Goal: Task Accomplishment & Management: Use online tool/utility

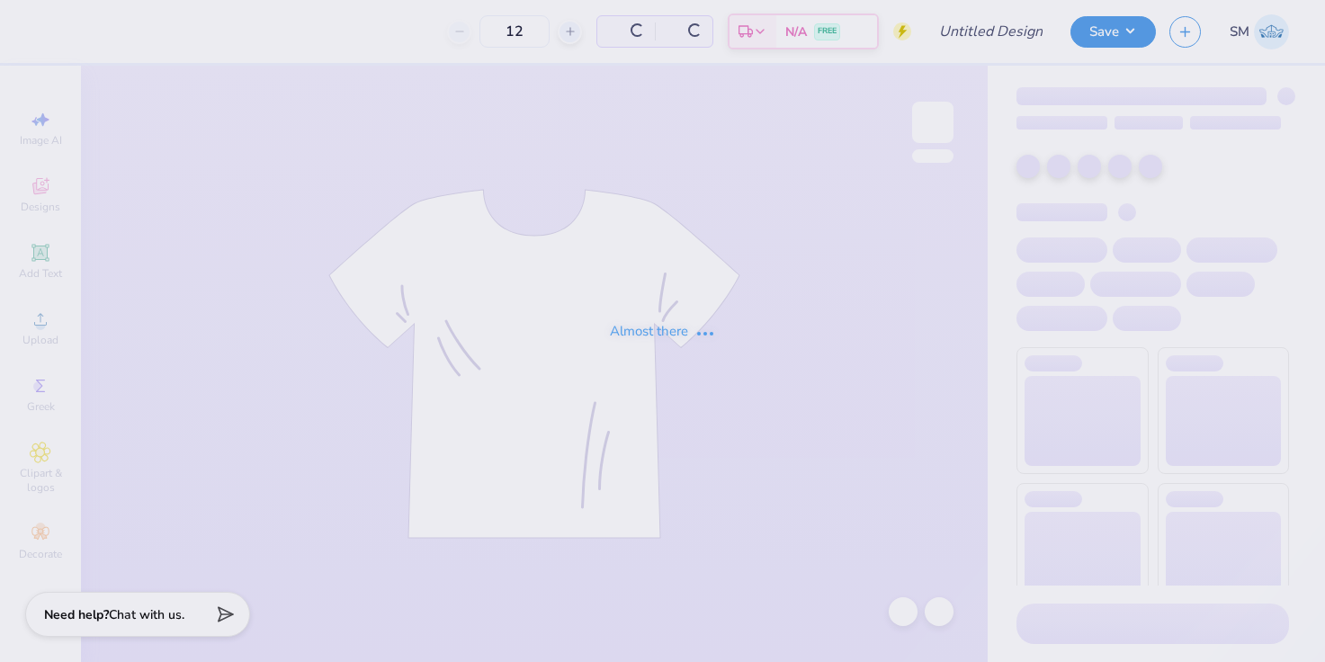
type input "Theta Fam Weekend Alphie"
type input "50"
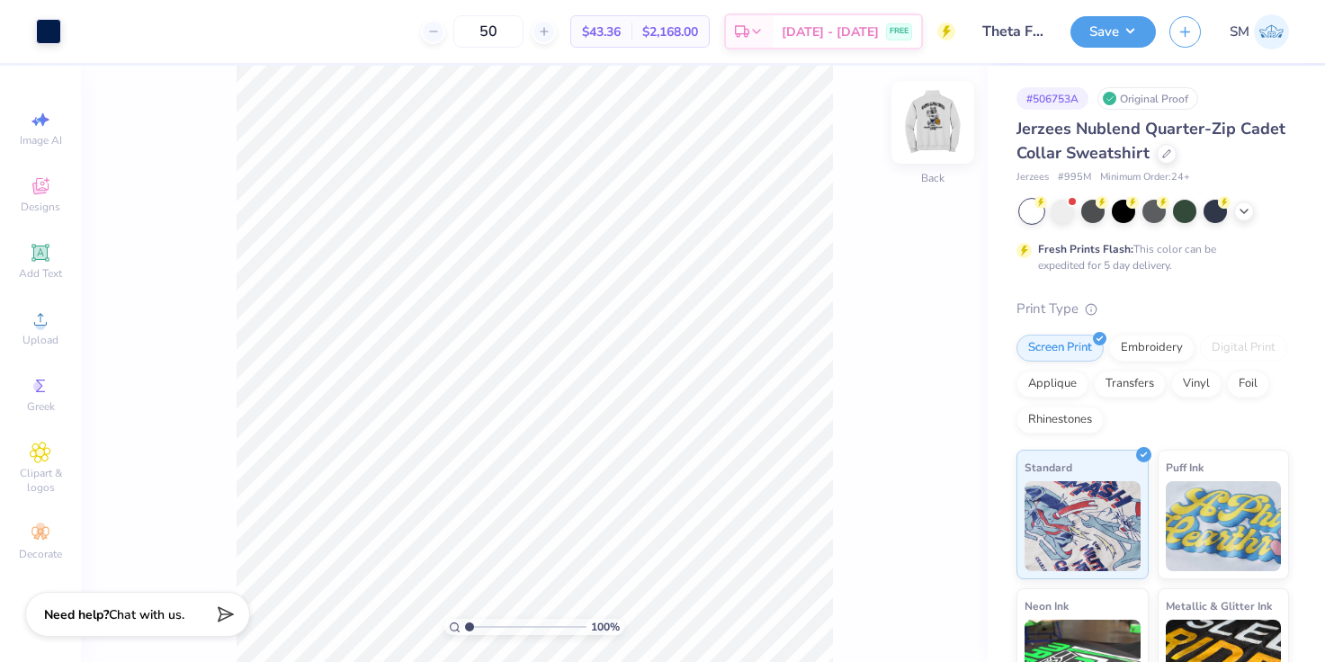
click at [943, 121] on img at bounding box center [933, 122] width 72 height 72
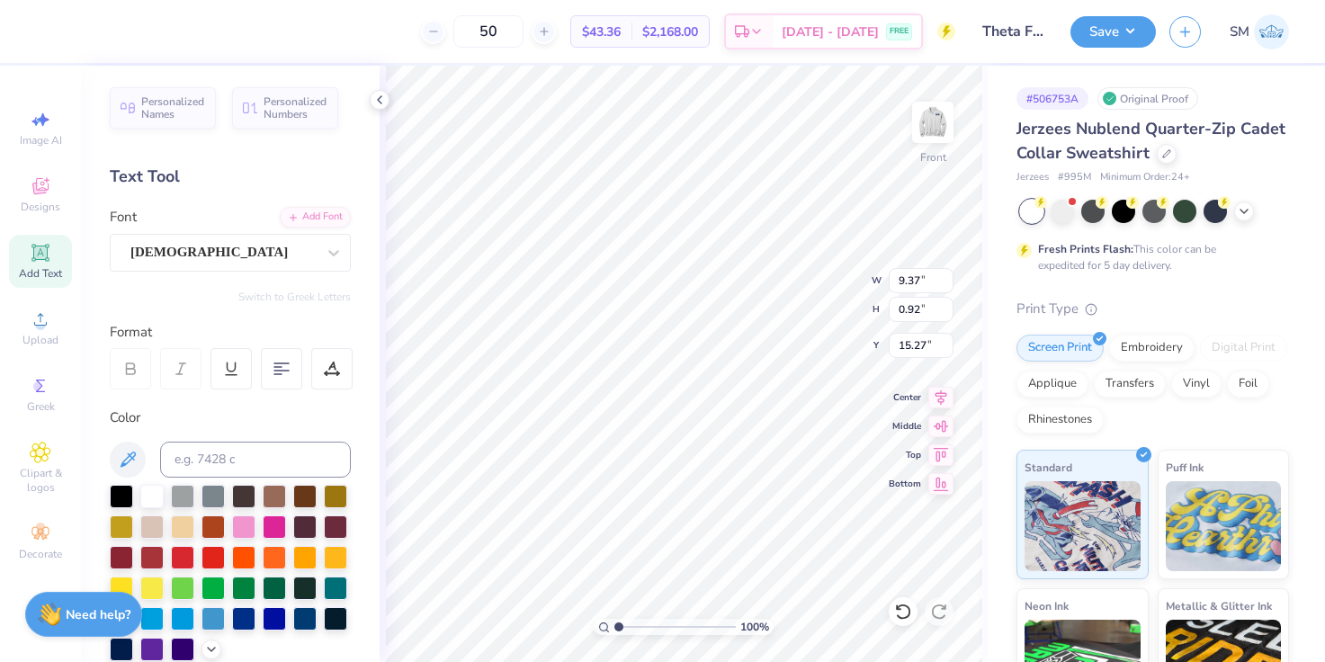
type input "15.27"
type textarea "d"
type textarea "Wolf Pack"
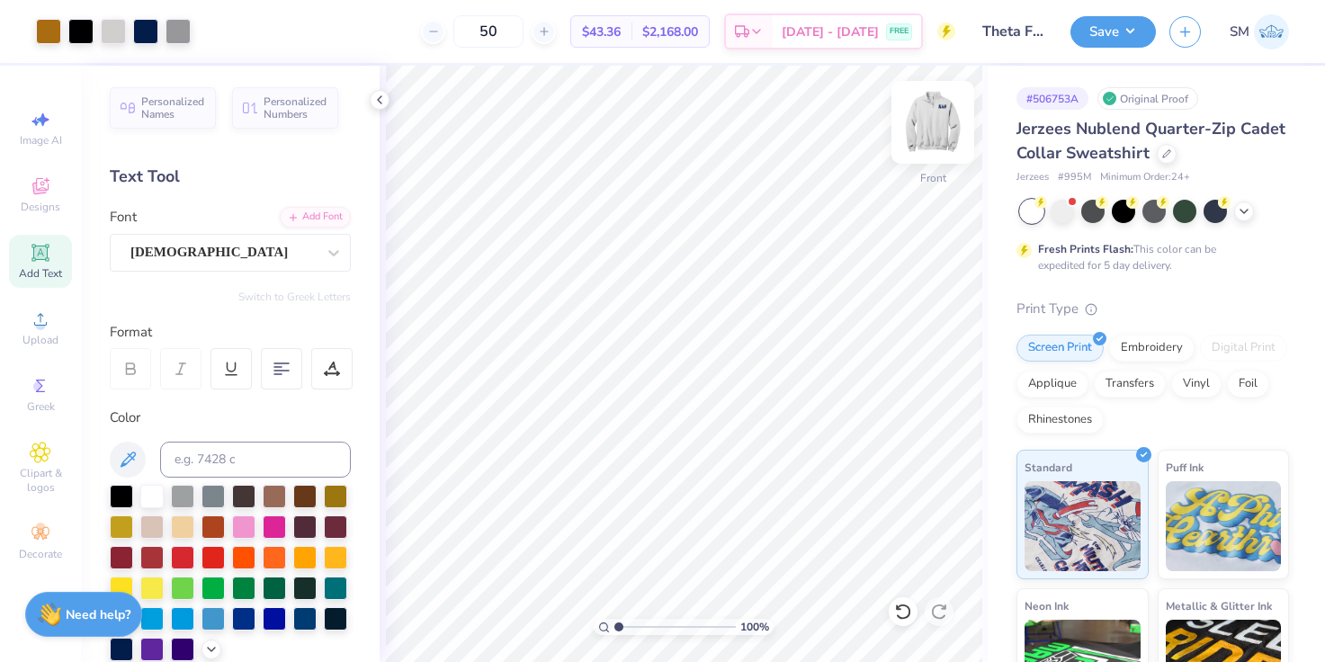
click at [929, 131] on img at bounding box center [933, 122] width 72 height 72
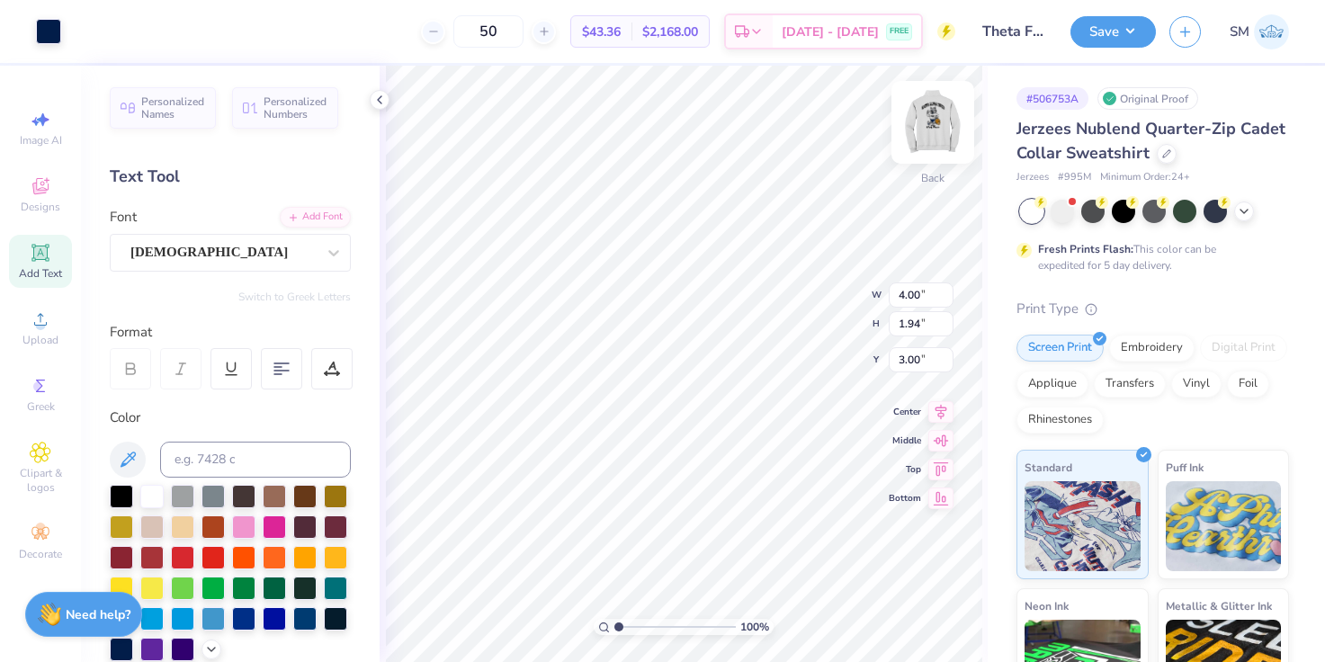
type input "2.22"
type input "1.08"
type input "4.41"
type input "0.67"
click at [33, 267] on span "Add Text" at bounding box center [40, 273] width 43 height 14
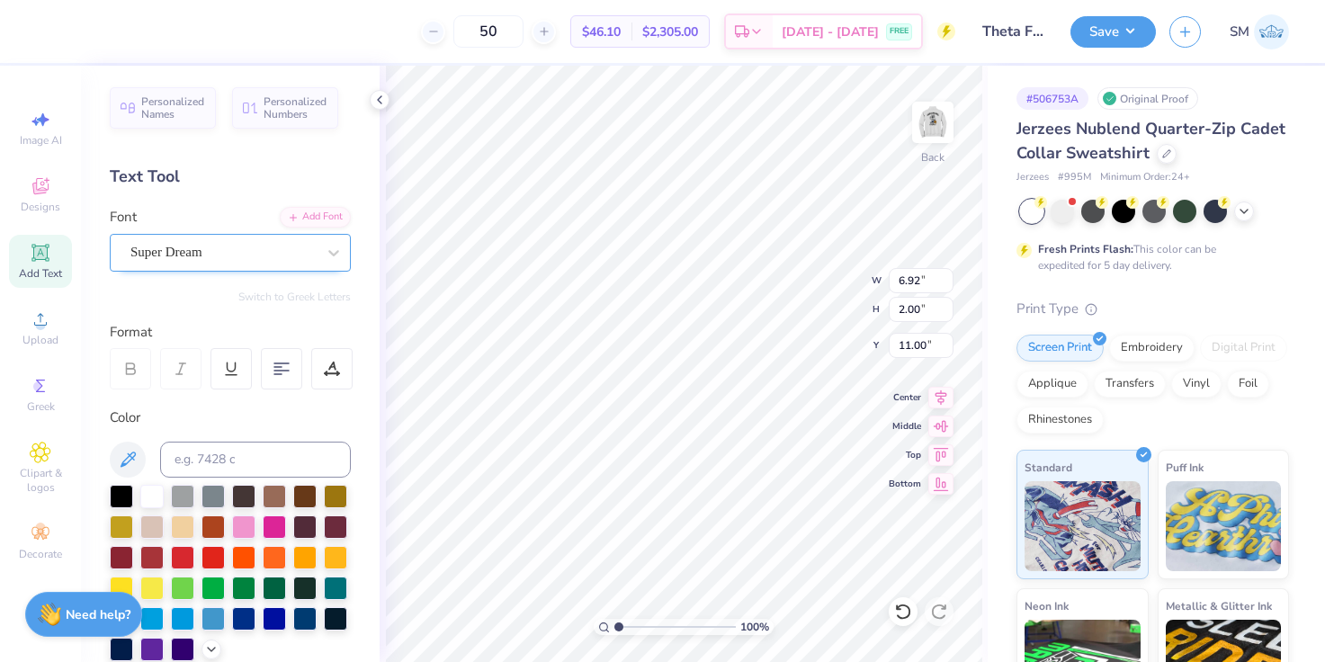
click at [192, 242] on div "Super Dream" at bounding box center [223, 252] width 189 height 28
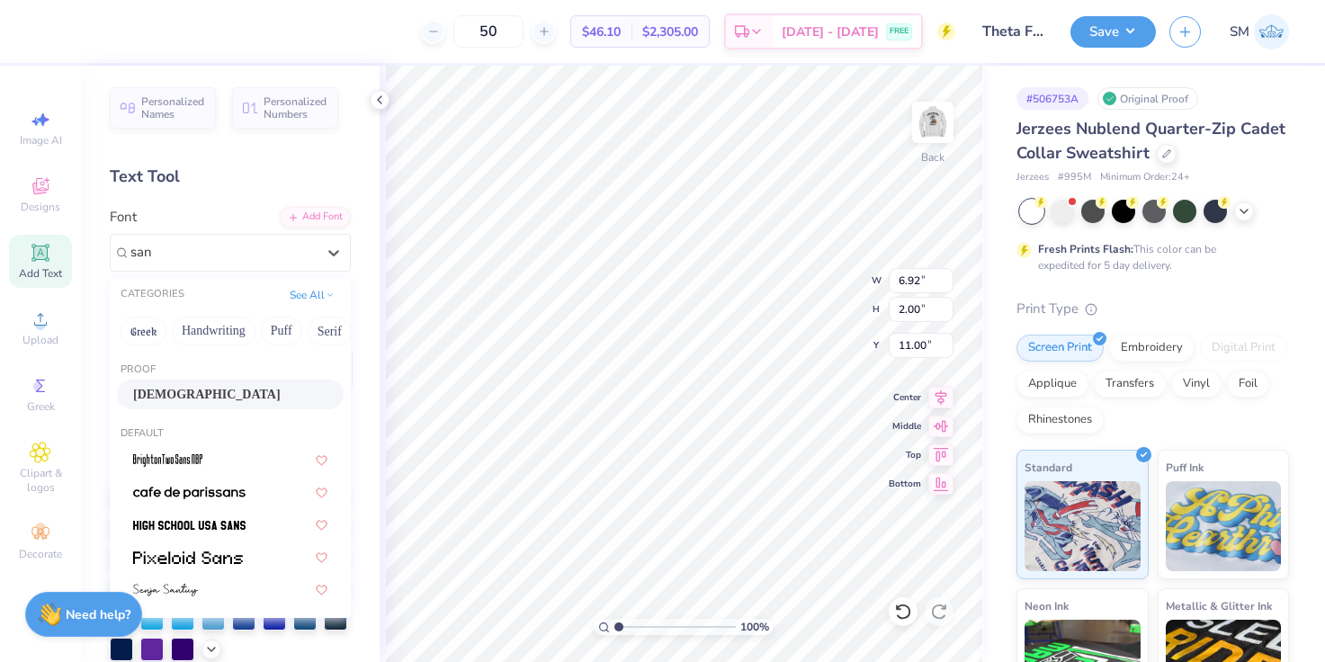
click at [160, 392] on span "Santeli" at bounding box center [207, 394] width 148 height 19
type input "san"
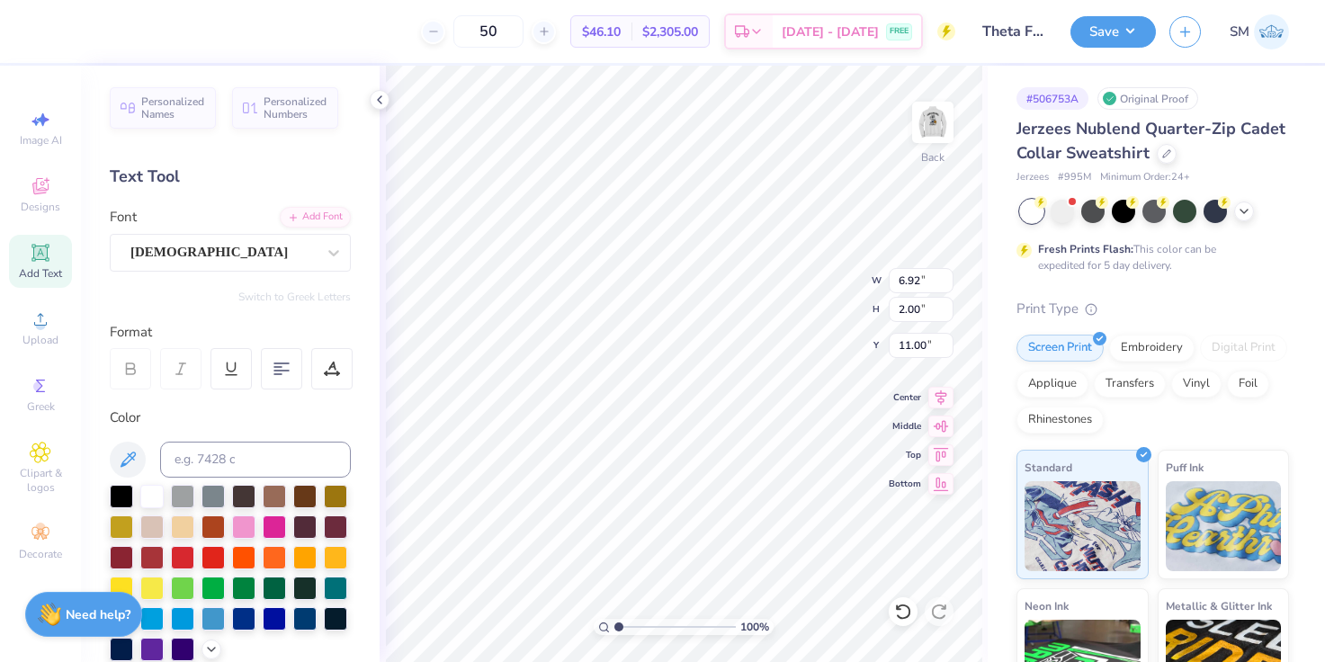
scroll to position [0, 0]
type textarea "Kappa alpha Theta"
type input "7.94"
type input "0.92"
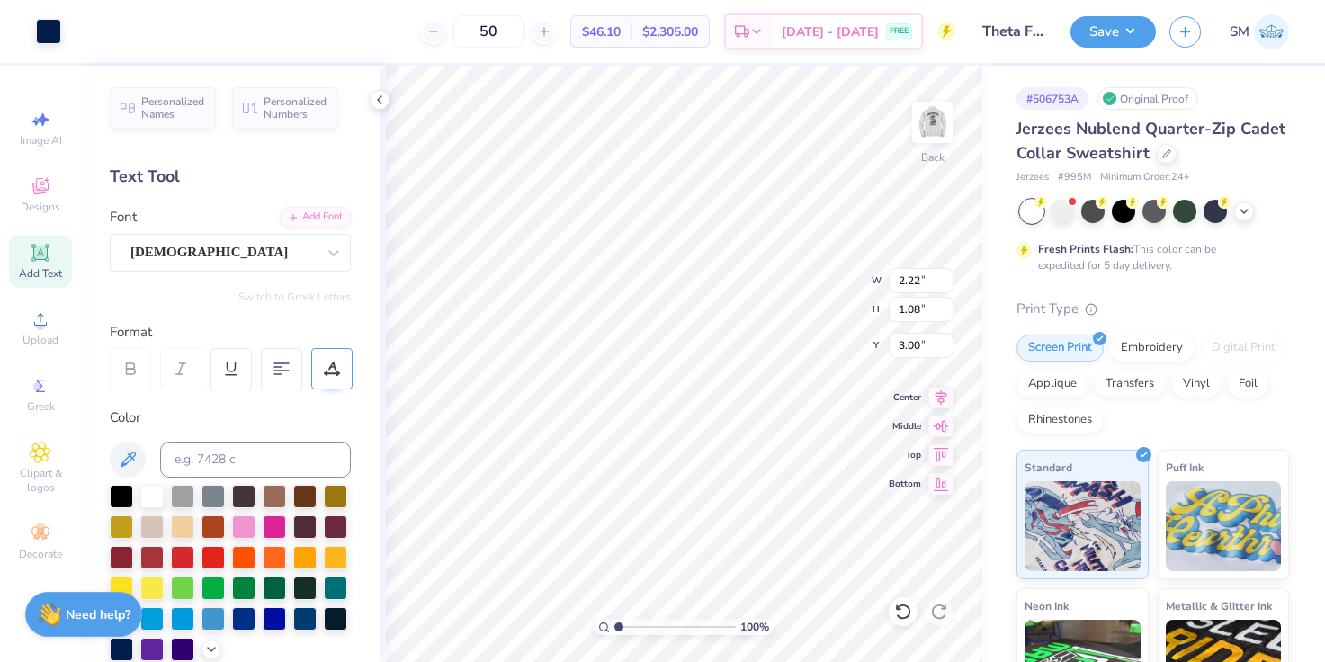
type input "11.54"
click at [25, 31] on div at bounding box center [18, 31] width 36 height 63
click at [30, 29] on div at bounding box center [18, 31] width 36 height 63
click at [185, 462] on input at bounding box center [255, 460] width 191 height 36
type input "2768c"
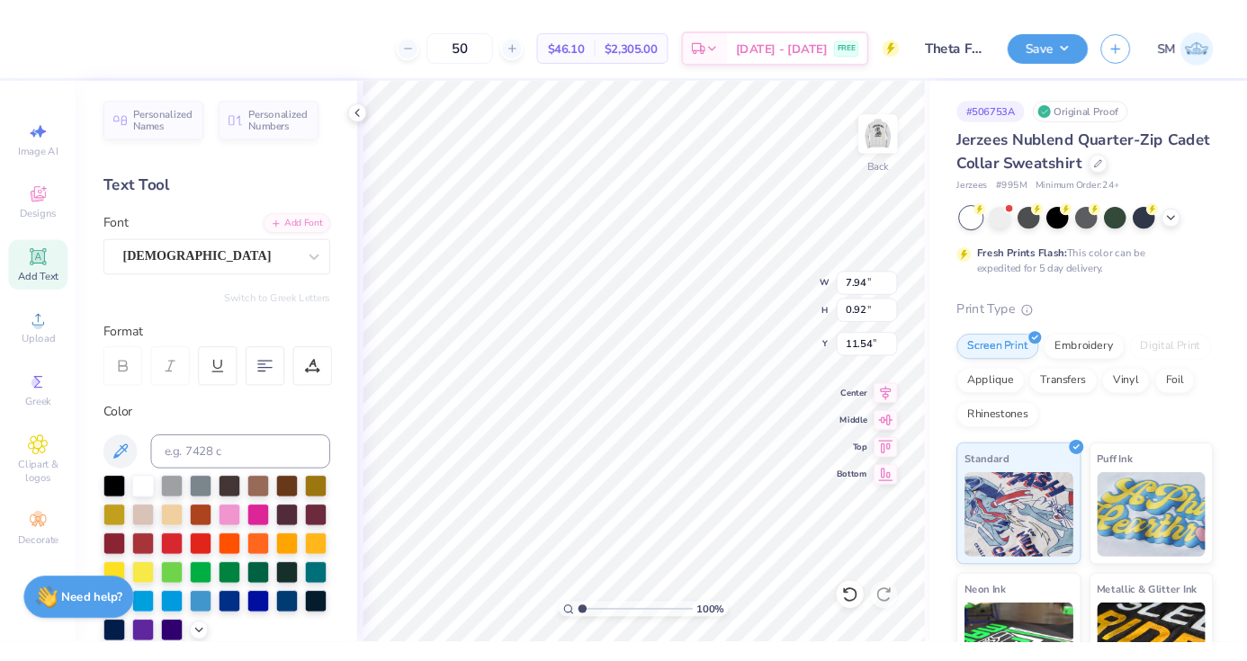
scroll to position [0, 3]
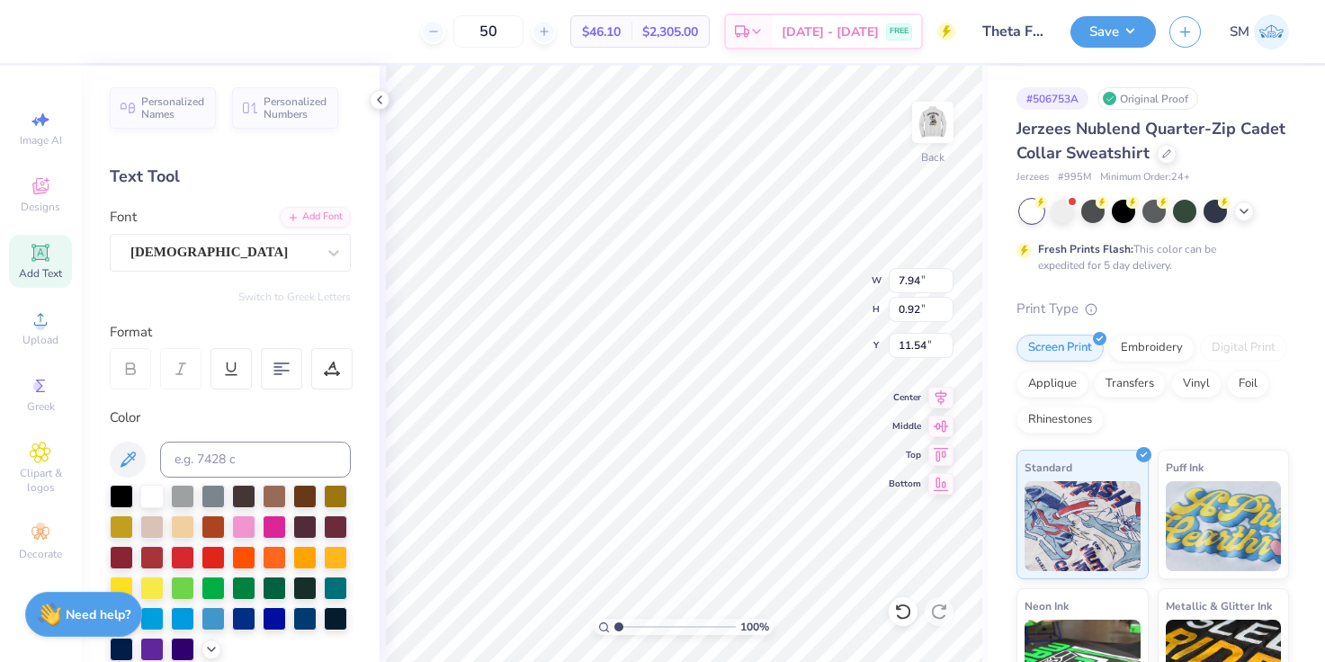
type textarea "Kappa Alpha Theta"
type input "3.05"
type input "1.48"
type input "5.64"
type input "0.64"
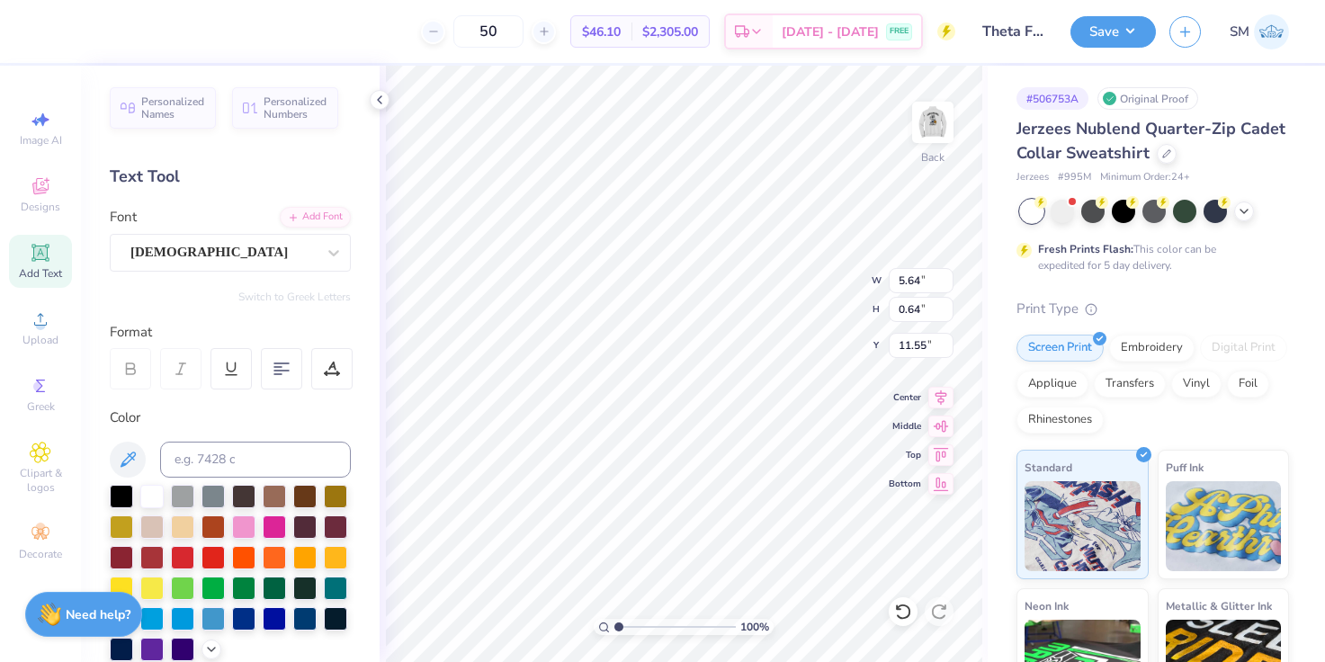
type input "4.48"
type input "3.05"
type input "1.48"
type input "3.00"
type input "2.99"
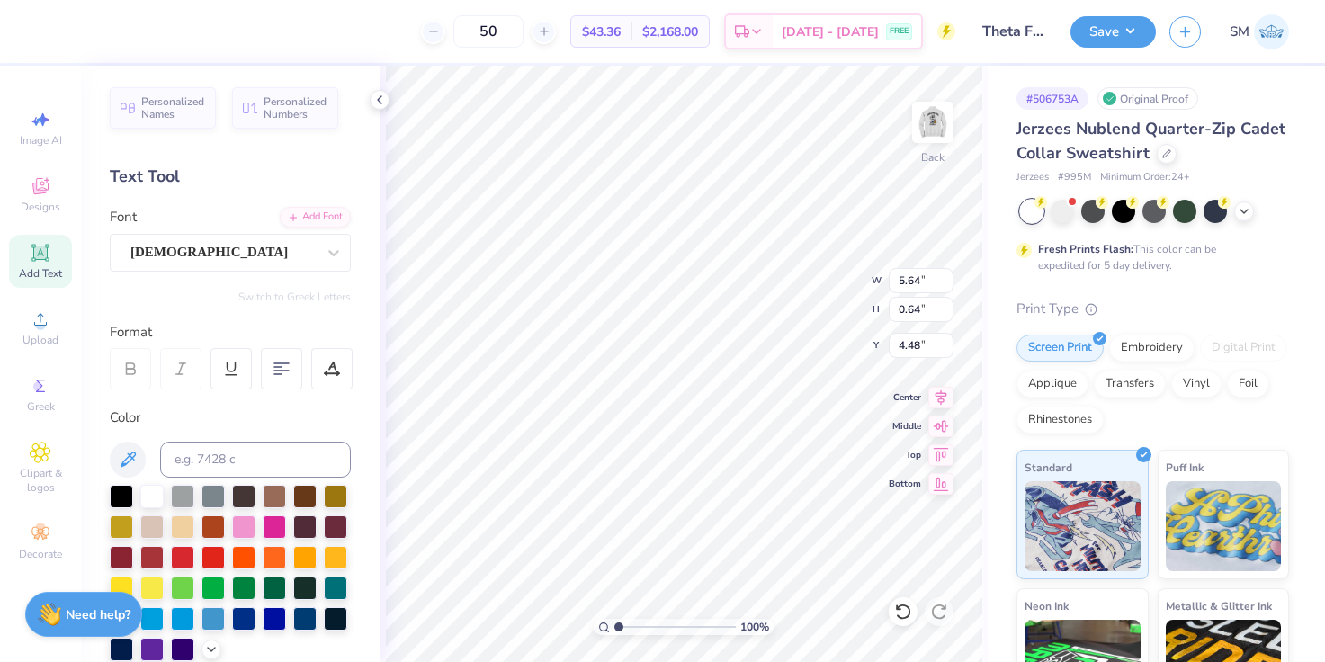
type input "0.34"
type input "3.53"
type input "2.11"
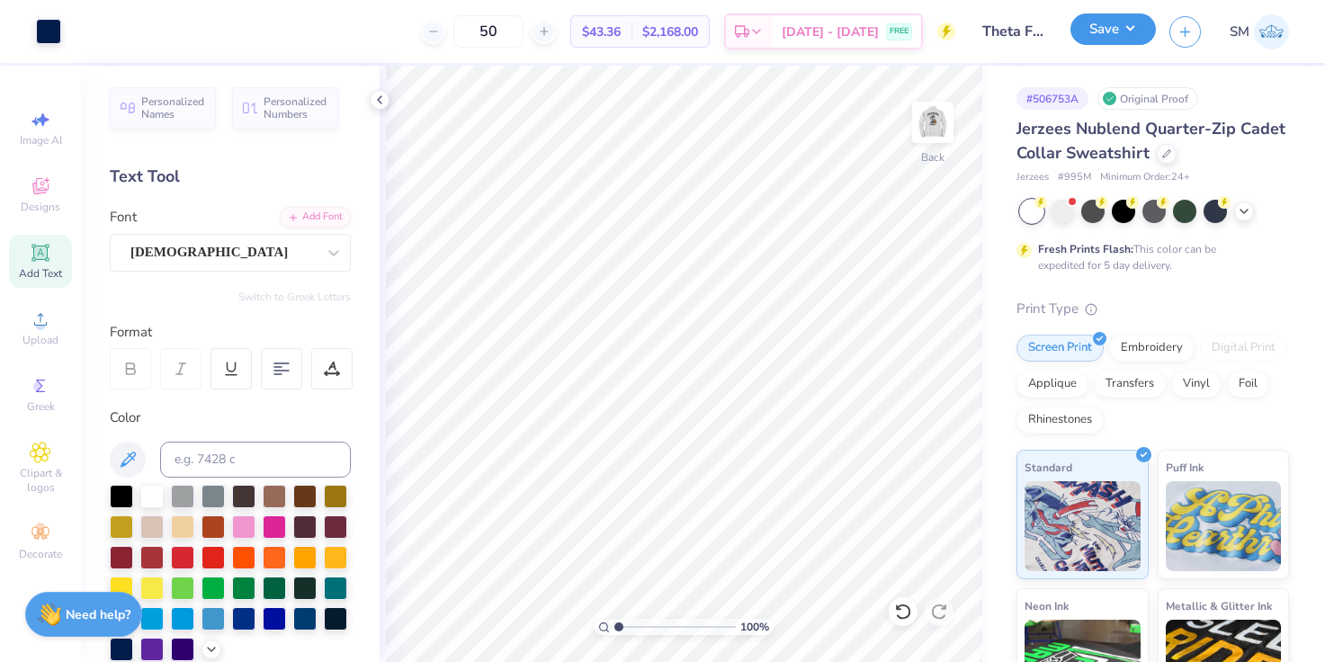
click at [1092, 33] on button "Save" at bounding box center [1113, 28] width 85 height 31
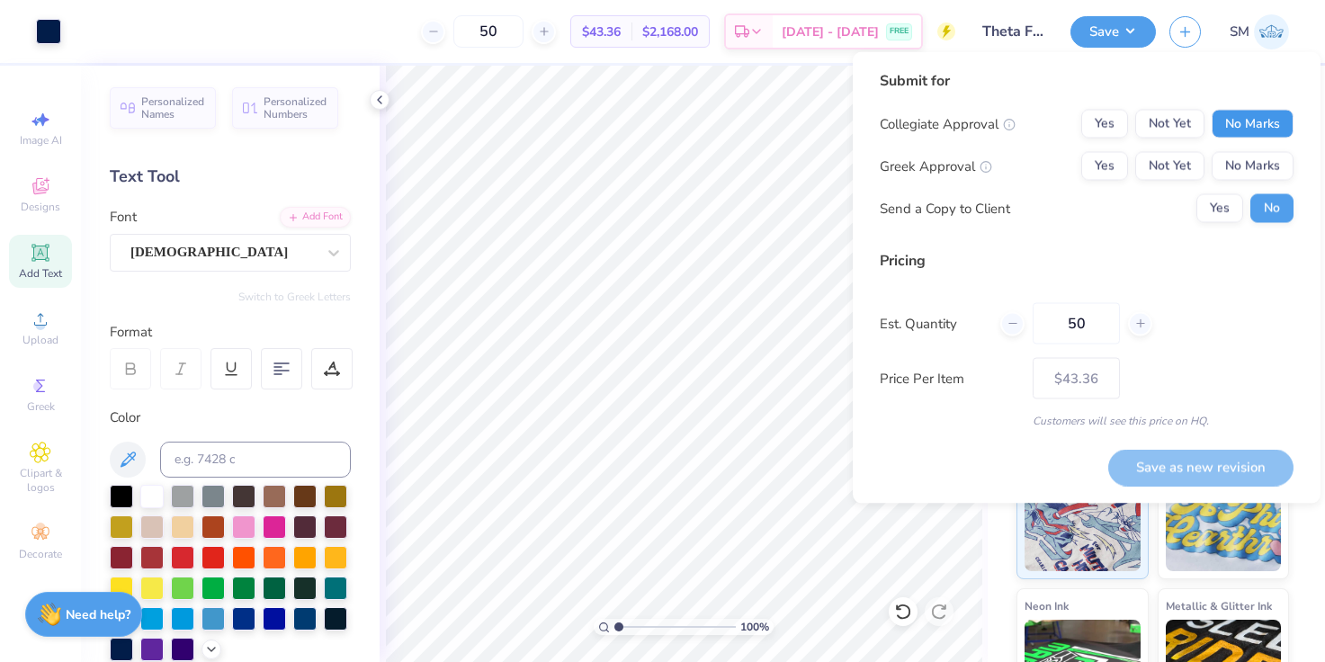
click at [1232, 115] on button "No Marks" at bounding box center [1253, 124] width 82 height 29
click at [1107, 126] on button "Yes" at bounding box center [1105, 124] width 47 height 29
click at [1104, 165] on button "Yes" at bounding box center [1105, 166] width 47 height 29
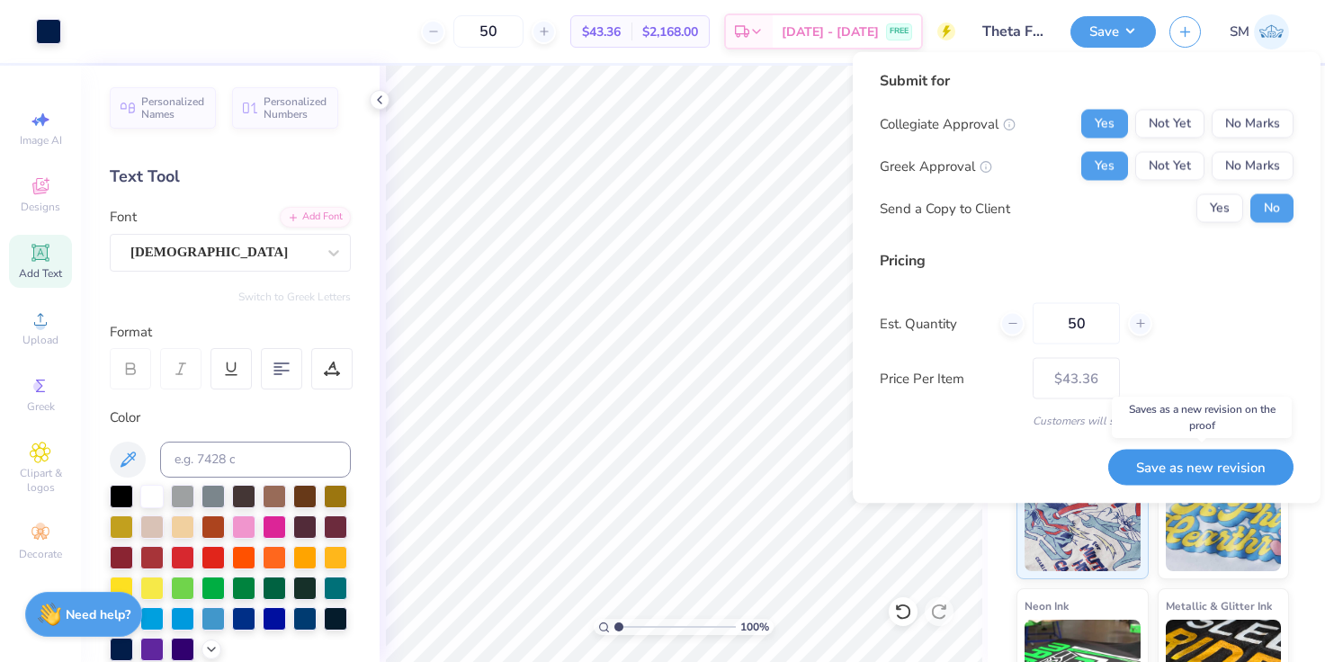
click at [1163, 465] on button "Save as new revision" at bounding box center [1201, 467] width 185 height 37
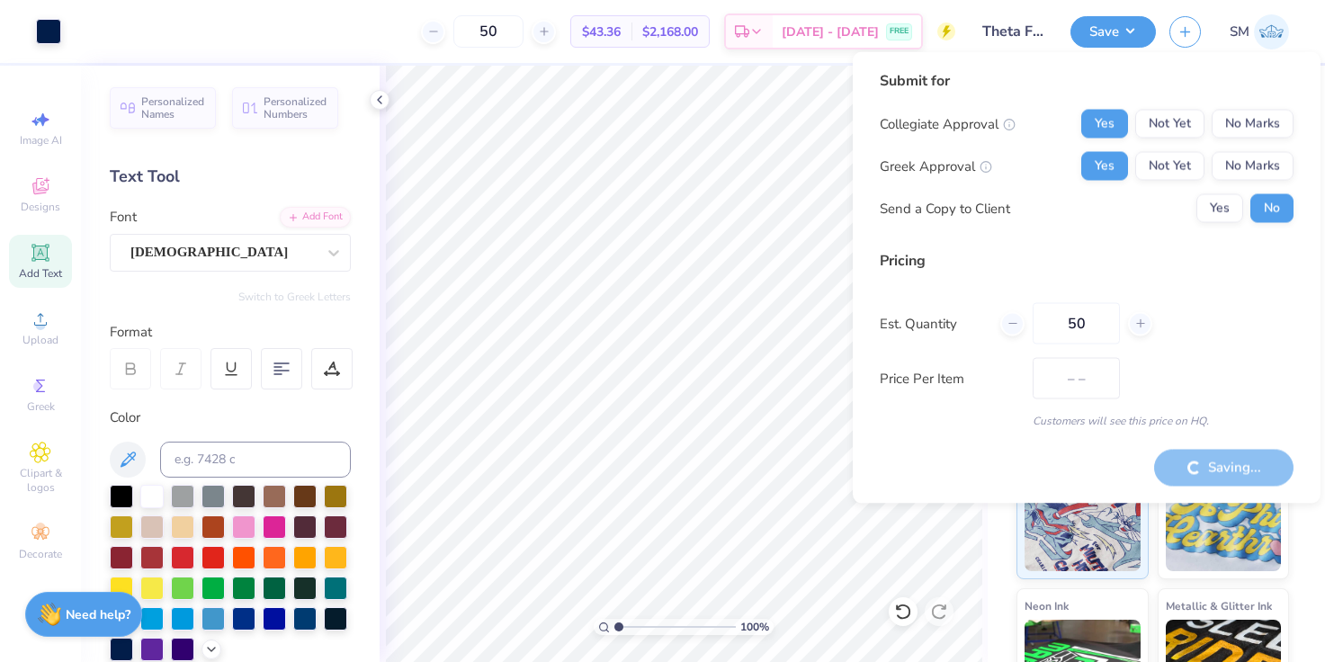
type input "$43.36"
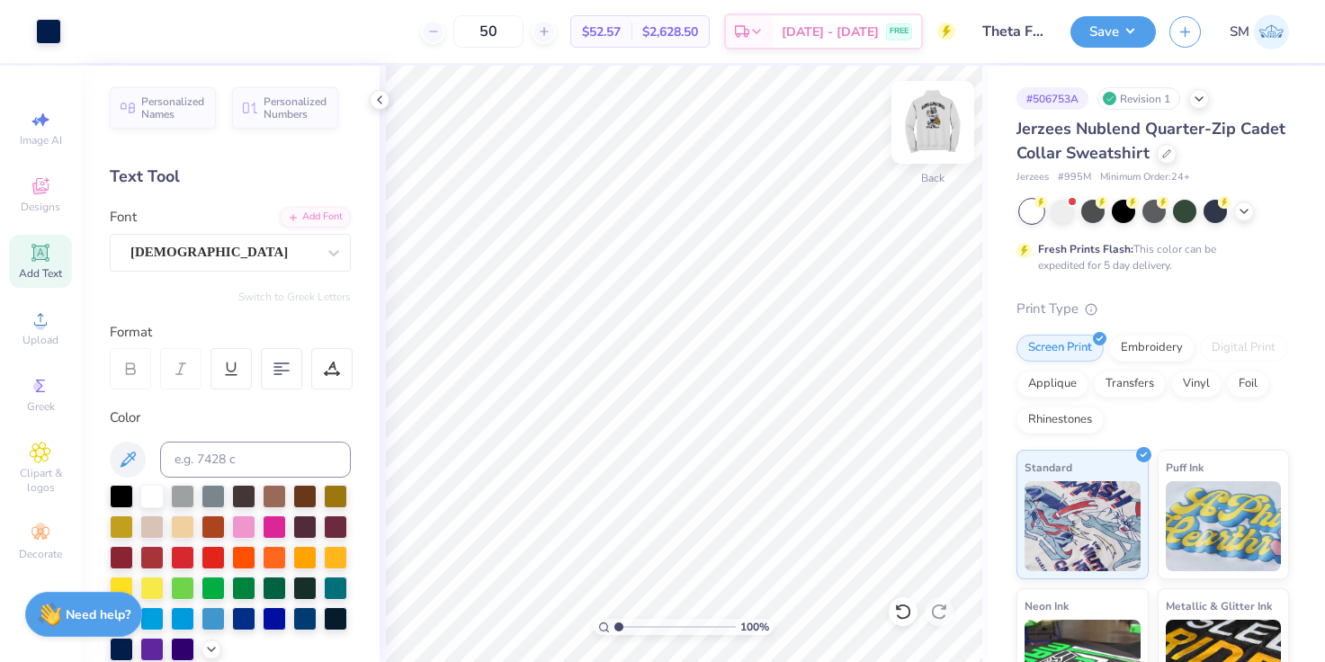
click at [947, 133] on img at bounding box center [933, 122] width 72 height 72
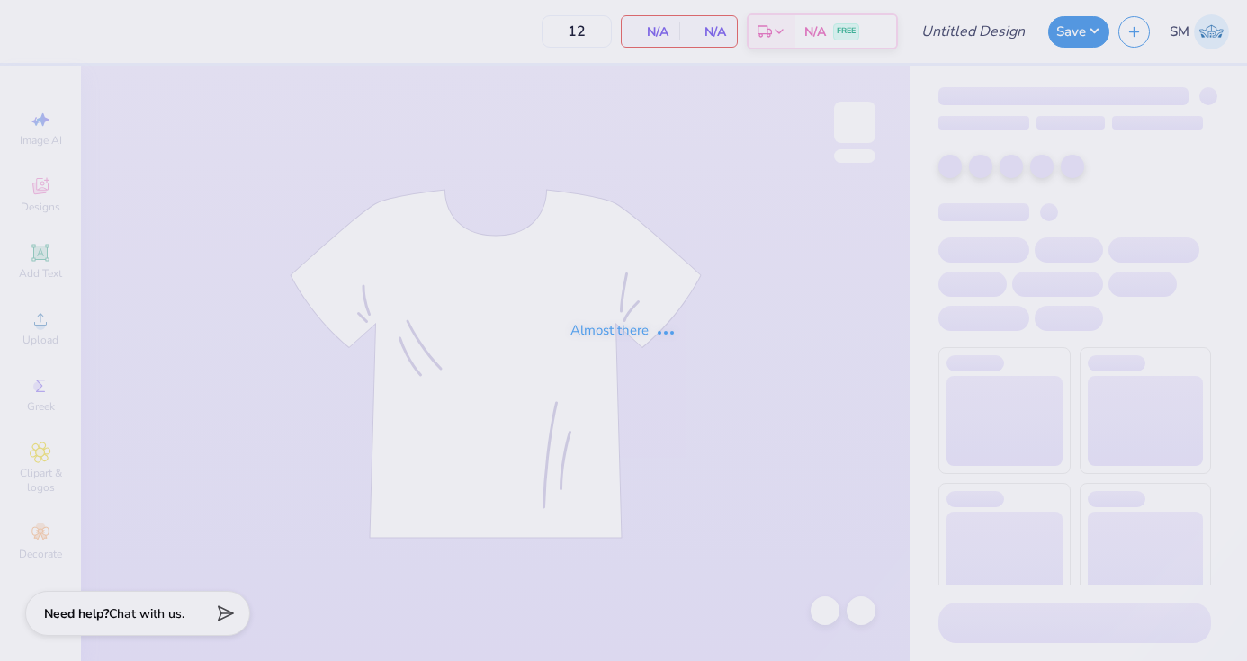
type input "Theta Philo Love and mine tank"
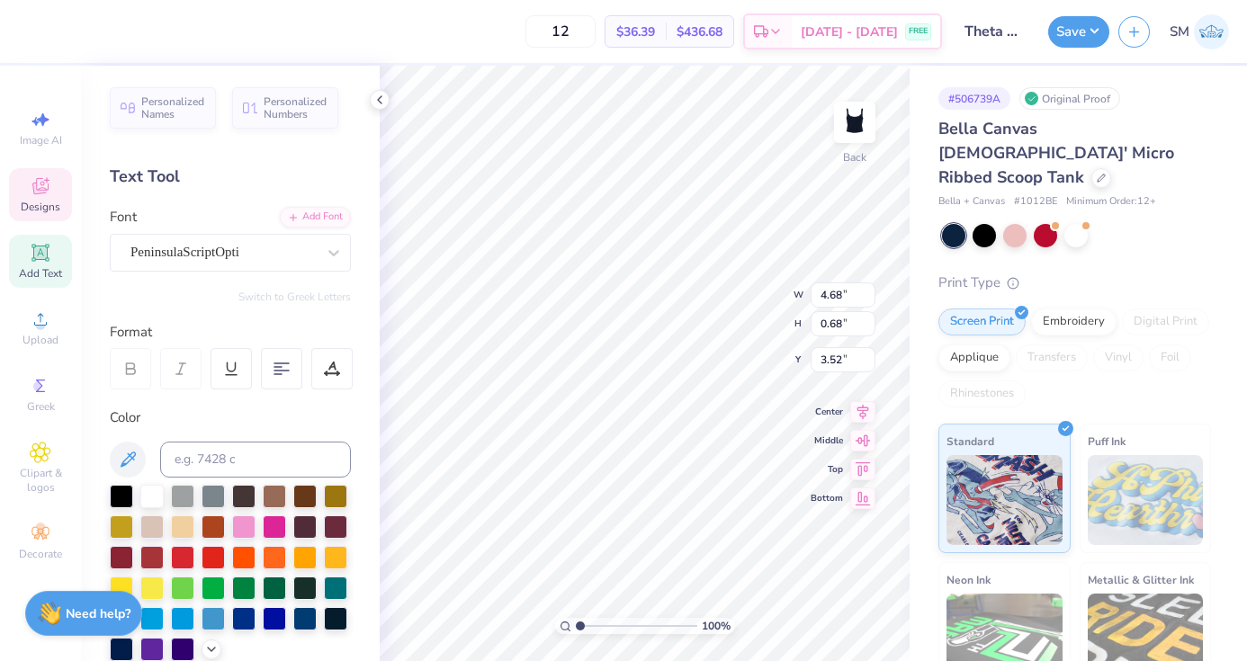
type textarea "Widest Infuence For Good"
click at [1091, 37] on button "Save" at bounding box center [1078, 28] width 61 height 31
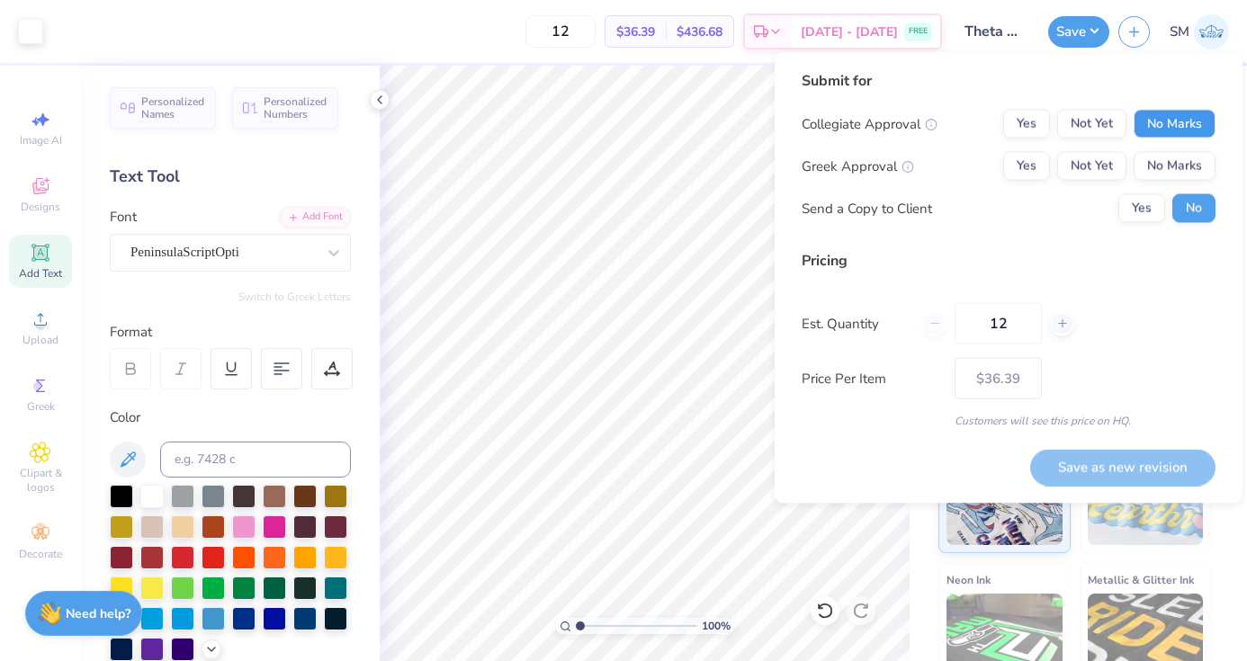
click at [1145, 122] on button "No Marks" at bounding box center [1175, 124] width 82 height 29
click at [1018, 168] on button "Yes" at bounding box center [1026, 166] width 47 height 29
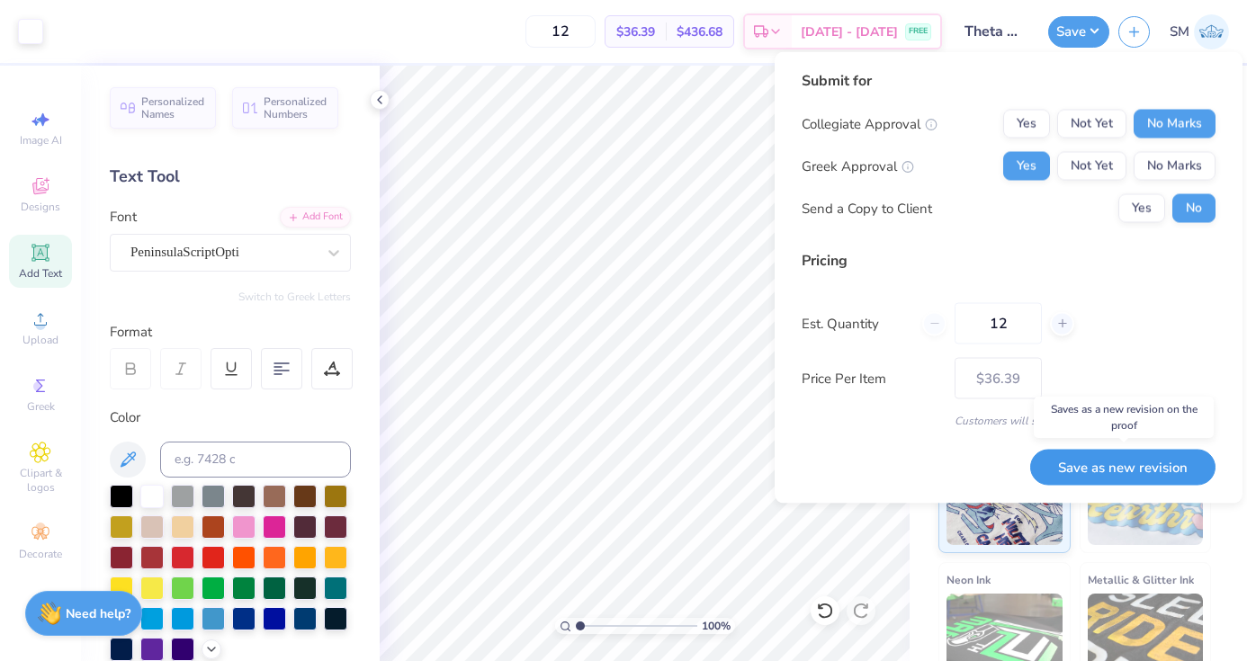
click at [1149, 472] on button "Save as new revision" at bounding box center [1122, 467] width 185 height 37
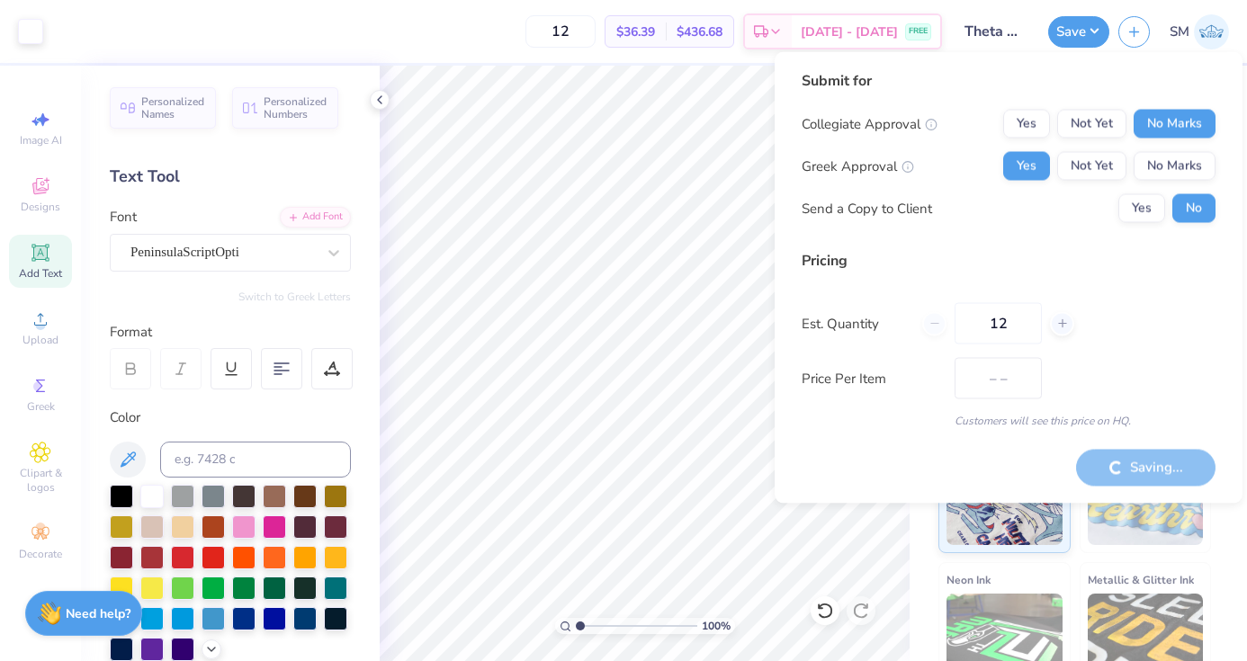
type input "$36.39"
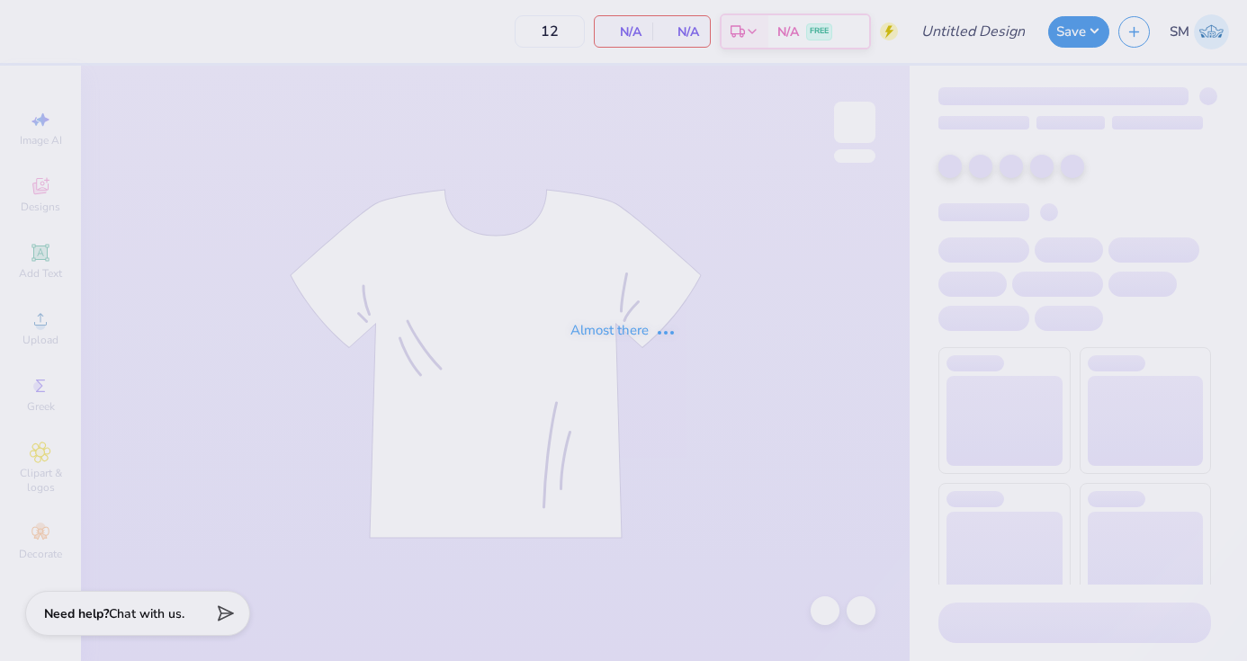
type input "Theta Philo Love and Mine"
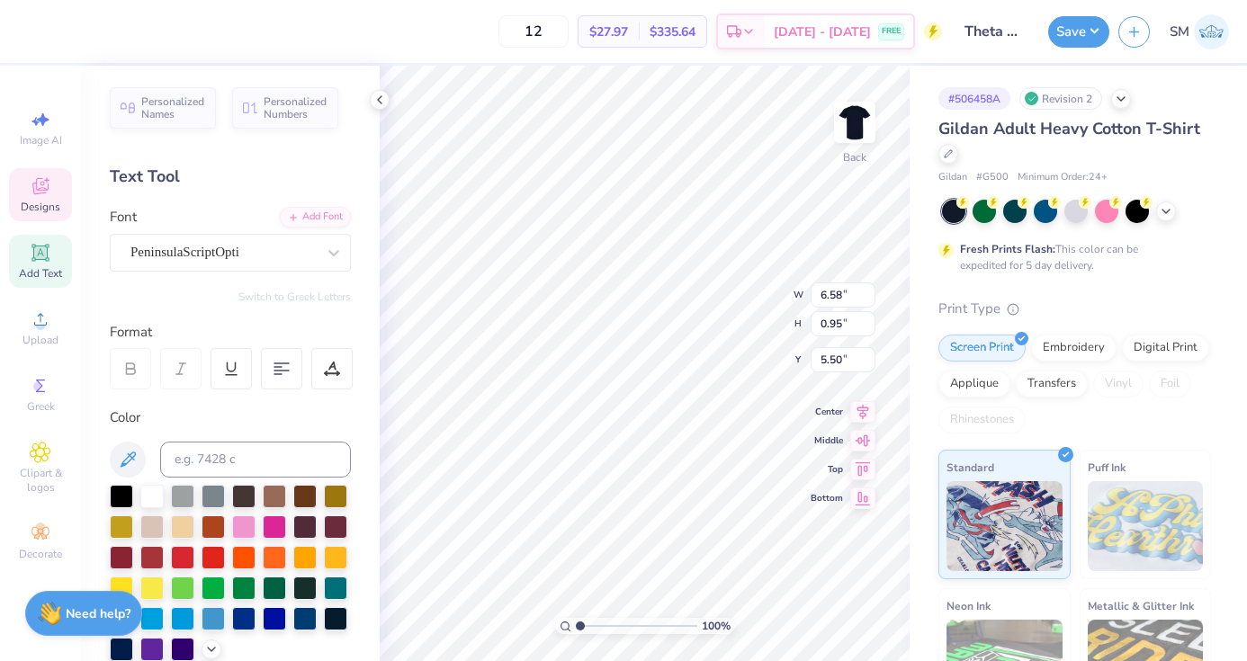
type textarea "Widest Infuence For Good"
click at [1057, 40] on button "Save" at bounding box center [1078, 28] width 61 height 31
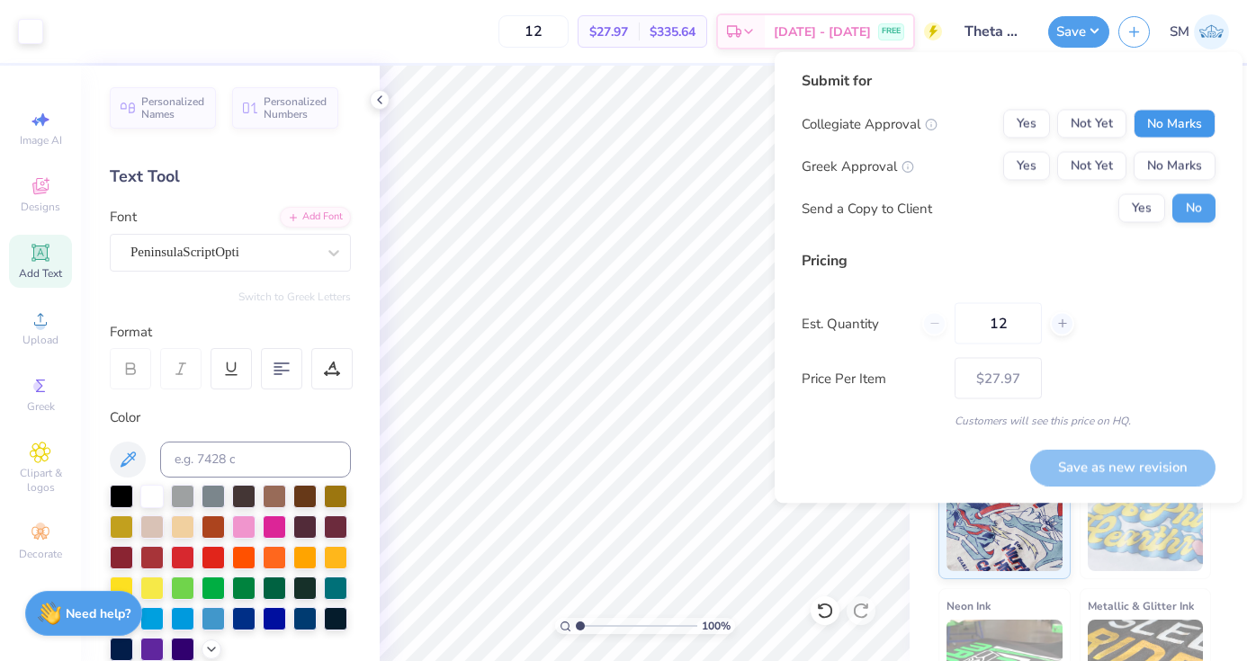
click at [1167, 121] on button "No Marks" at bounding box center [1175, 124] width 82 height 29
click at [1020, 162] on button "Yes" at bounding box center [1026, 166] width 47 height 29
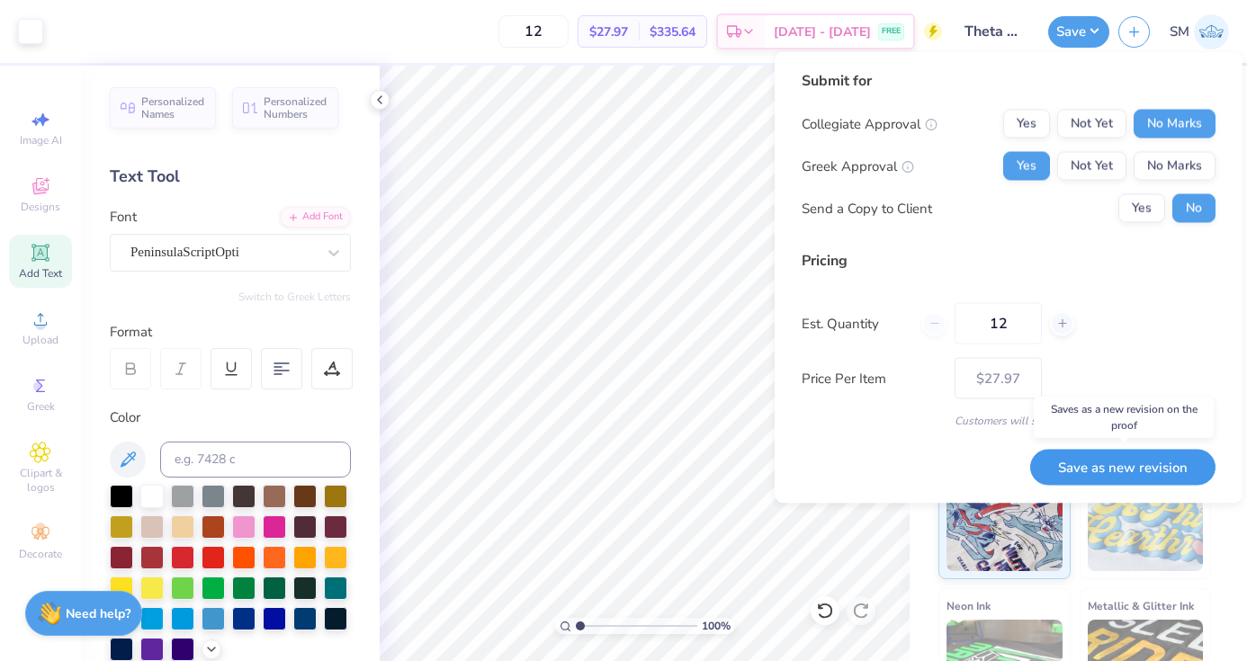
click at [1080, 462] on button "Save as new revision" at bounding box center [1122, 467] width 185 height 37
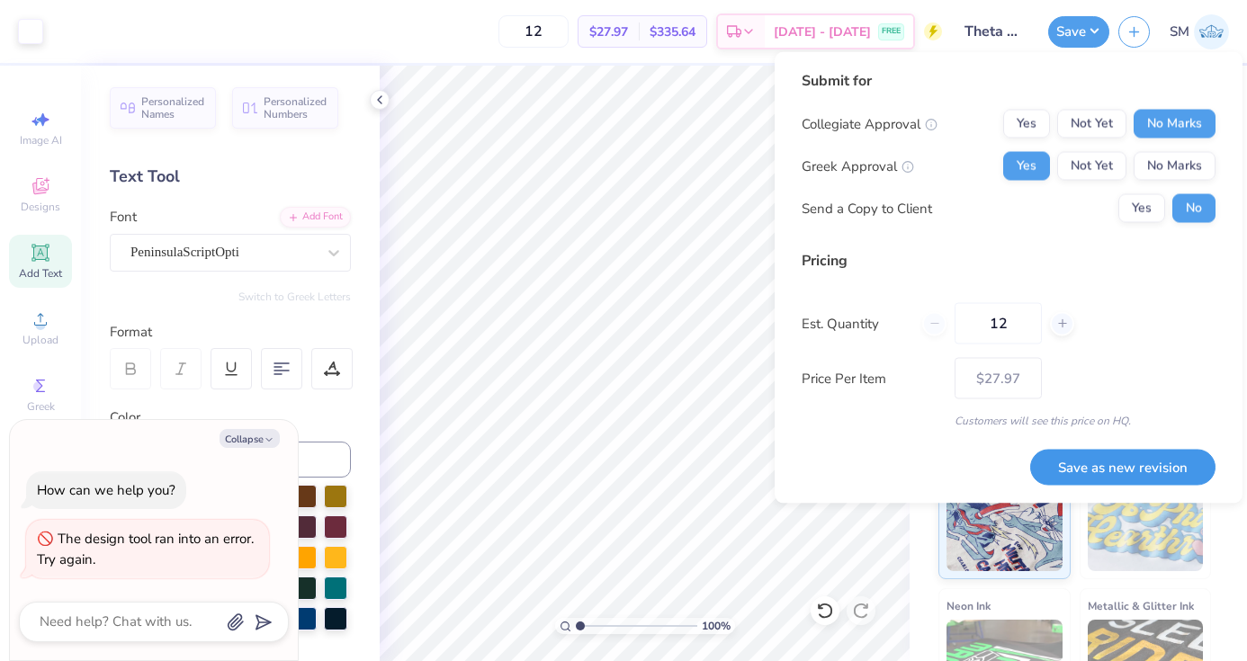
click at [1115, 481] on button "Save as new revision" at bounding box center [1122, 467] width 185 height 37
type input "$27.97"
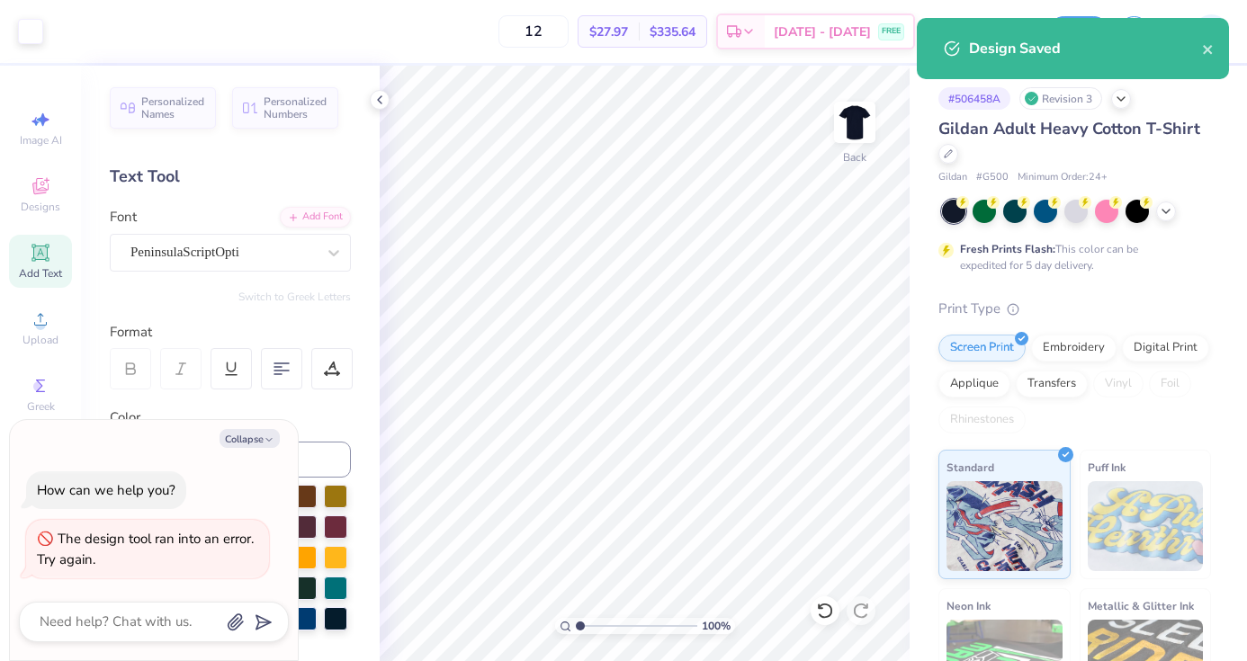
type textarea "x"
